Goal: Find specific page/section: Find specific page/section

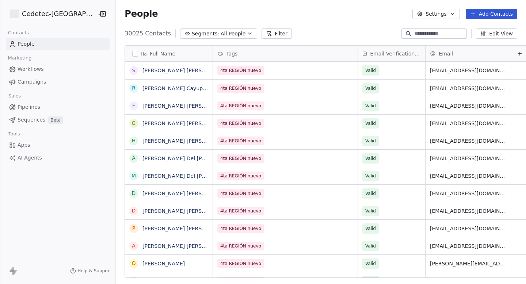
scroll to position [250, 427]
click at [45, 84] on link "Campaigns" at bounding box center [58, 82] width 104 height 12
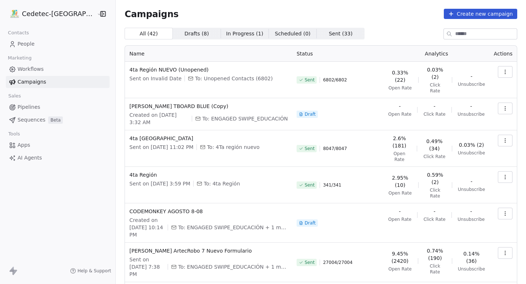
click at [506, 69] on icon "button" at bounding box center [505, 72] width 6 height 6
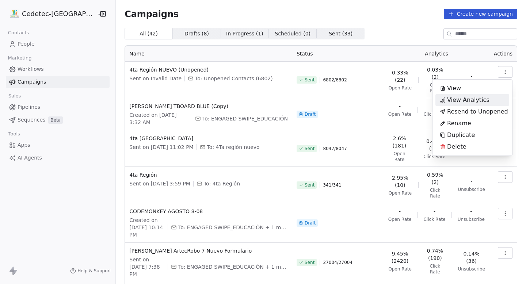
click at [483, 99] on span "View Analytics" at bounding box center [468, 100] width 42 height 9
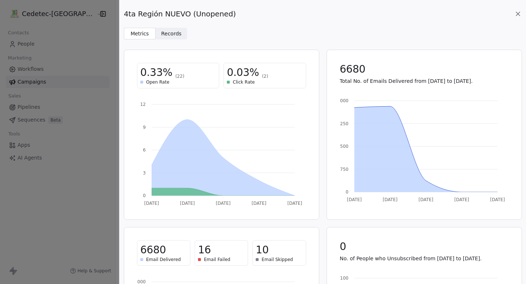
click at [519, 10] on icon at bounding box center [517, 13] width 7 height 7
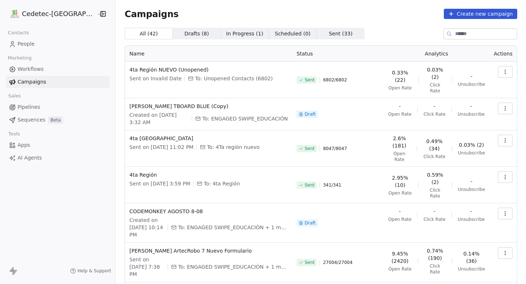
click at [39, 42] on link "People" at bounding box center [58, 44] width 104 height 12
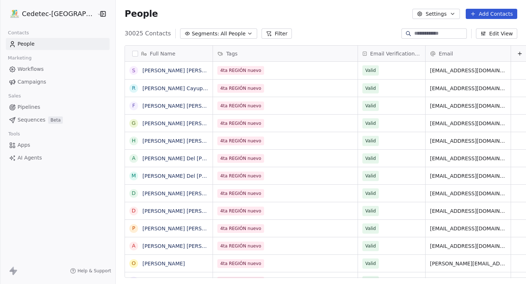
click at [54, 85] on link "Campaigns" at bounding box center [58, 82] width 104 height 12
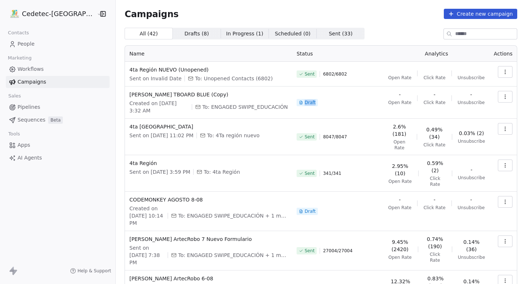
drag, startPoint x: 298, startPoint y: 103, endPoint x: 327, endPoint y: 103, distance: 29.2
click at [326, 103] on div "Draft" at bounding box center [338, 102] width 83 height 23
click at [327, 103] on div "Draft" at bounding box center [338, 102] width 83 height 23
